Goal: Information Seeking & Learning: Understand process/instructions

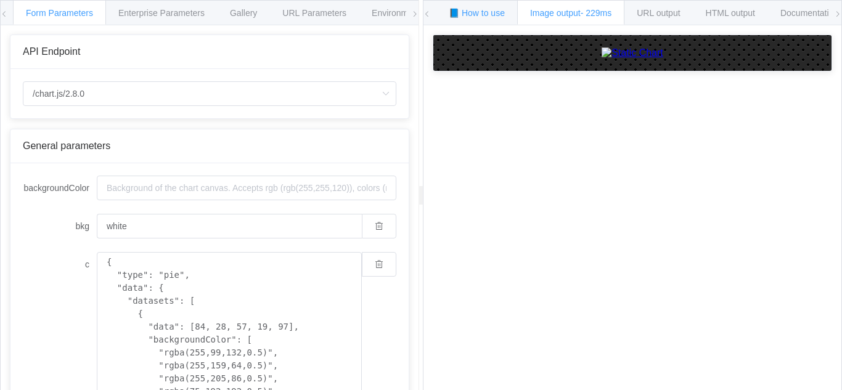
click at [484, 15] on span "📘 How to use" at bounding box center [476, 13] width 56 height 10
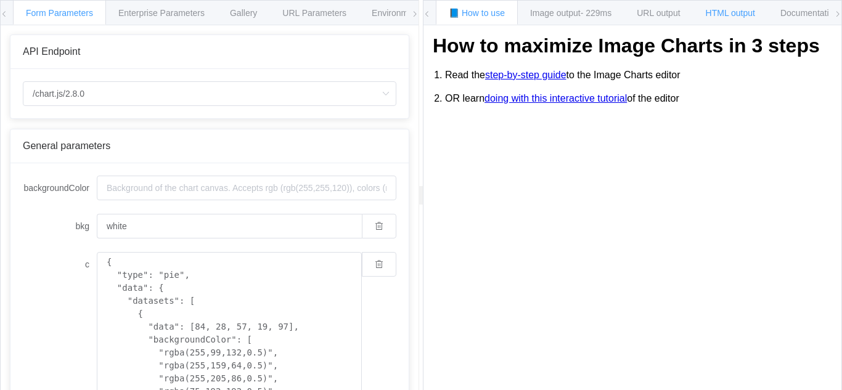
click at [737, 17] on span "HTML output" at bounding box center [729, 13] width 49 height 10
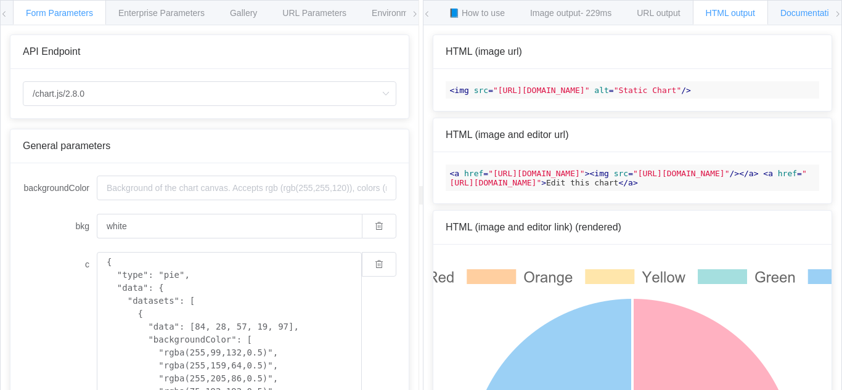
click at [797, 14] on span "Documentation" at bounding box center [809, 13] width 58 height 10
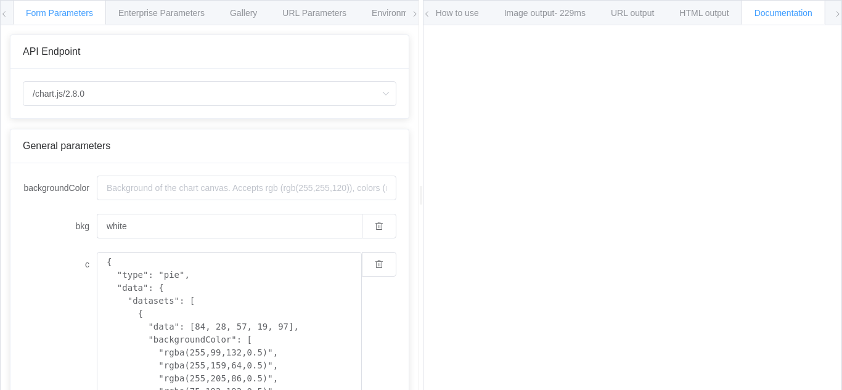
click at [838, 14] on icon at bounding box center [837, 13] width 7 height 7
click at [150, 16] on span "Enterprise Parameters" at bounding box center [161, 13] width 86 height 10
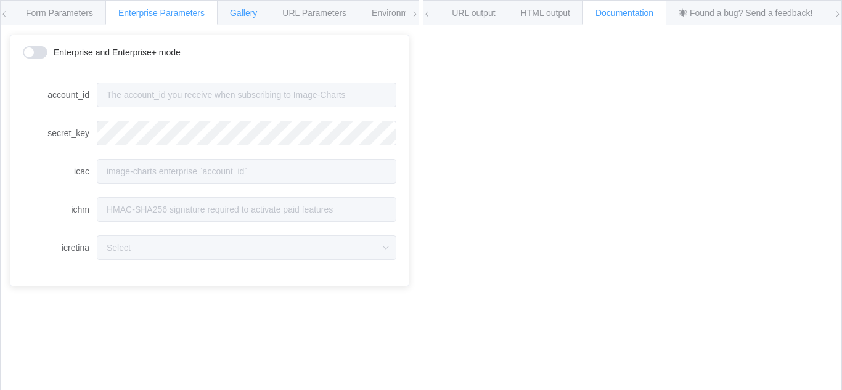
click at [232, 12] on span "Gallery" at bounding box center [243, 13] width 27 height 10
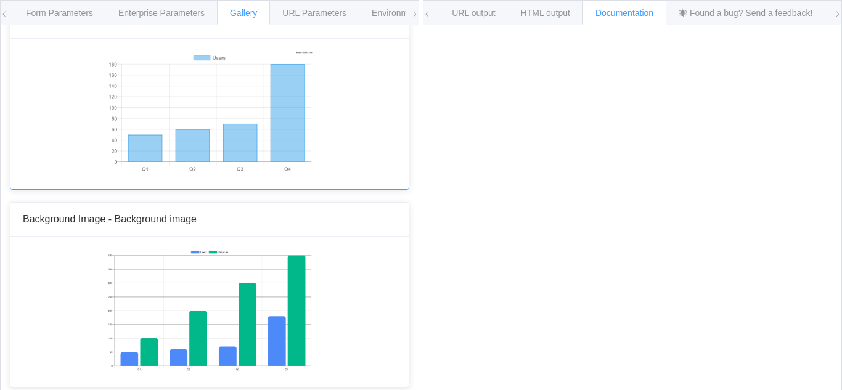
scroll to position [9126, 0]
